Goal: Ask a question

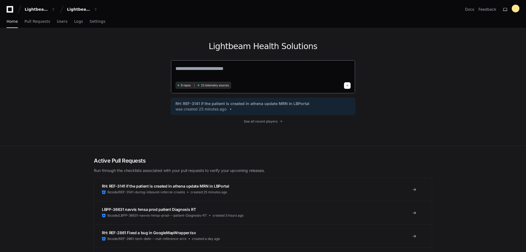
click at [224, 69] on textarea at bounding box center [262, 72] width 175 height 15
type textarea "*"
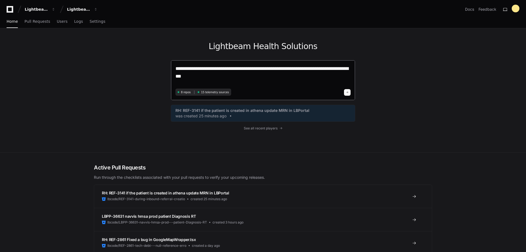
type textarea "**********"
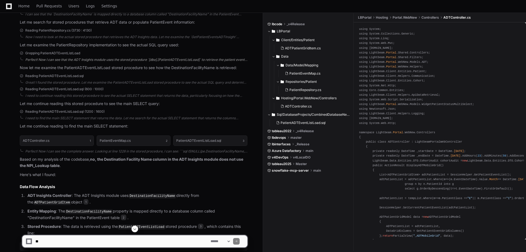
scroll to position [312, 0]
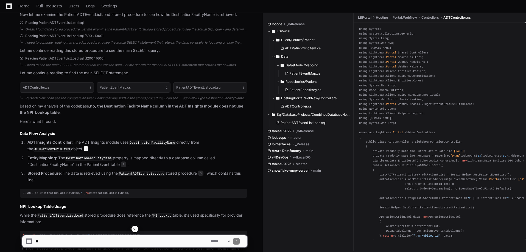
click at [83, 148] on span "1" at bounding box center [85, 148] width 5 height 5
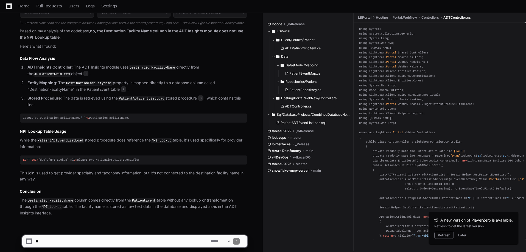
scroll to position [394, 0]
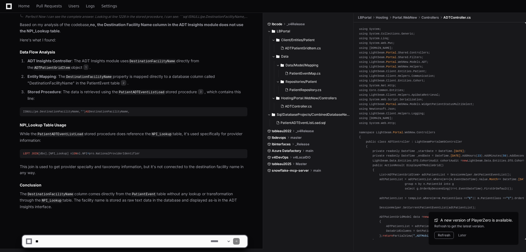
click at [117, 241] on textarea at bounding box center [121, 241] width 175 height 12
type textarea "**********"
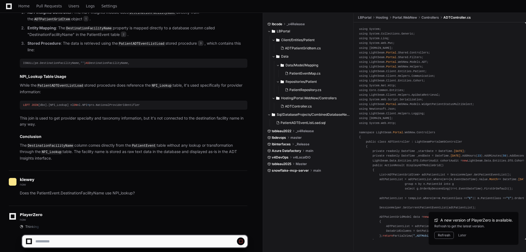
scroll to position [461, 0]
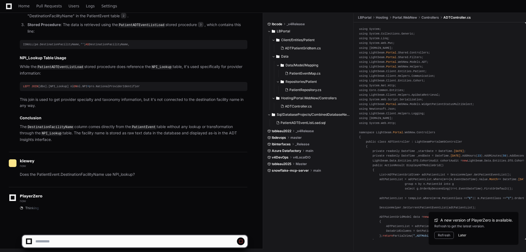
click at [461, 235] on button "Later" at bounding box center [462, 235] width 8 height 4
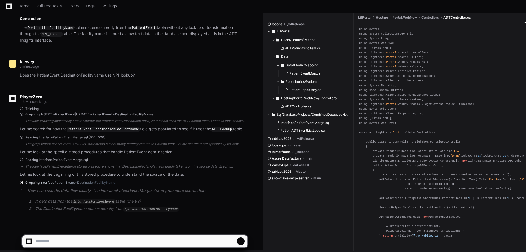
scroll to position [561, 0]
